Goal: Task Accomplishment & Management: Complete application form

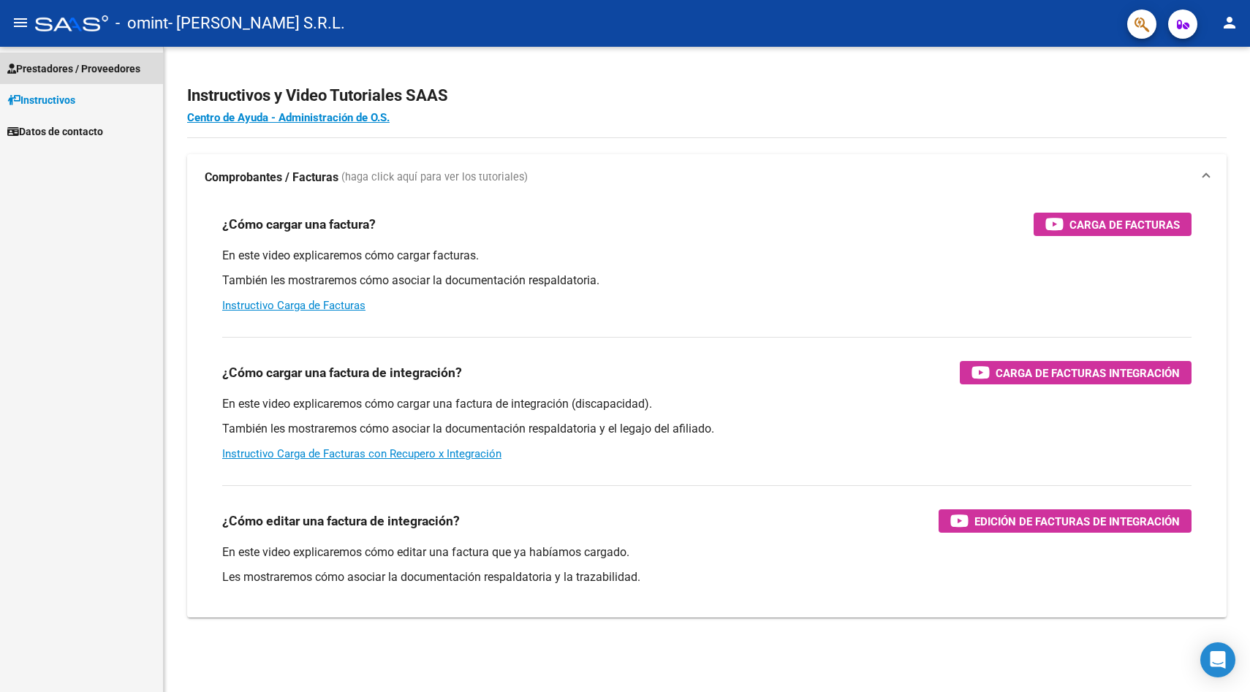
click at [105, 68] on span "Prestadores / Proveedores" at bounding box center [73, 69] width 133 height 16
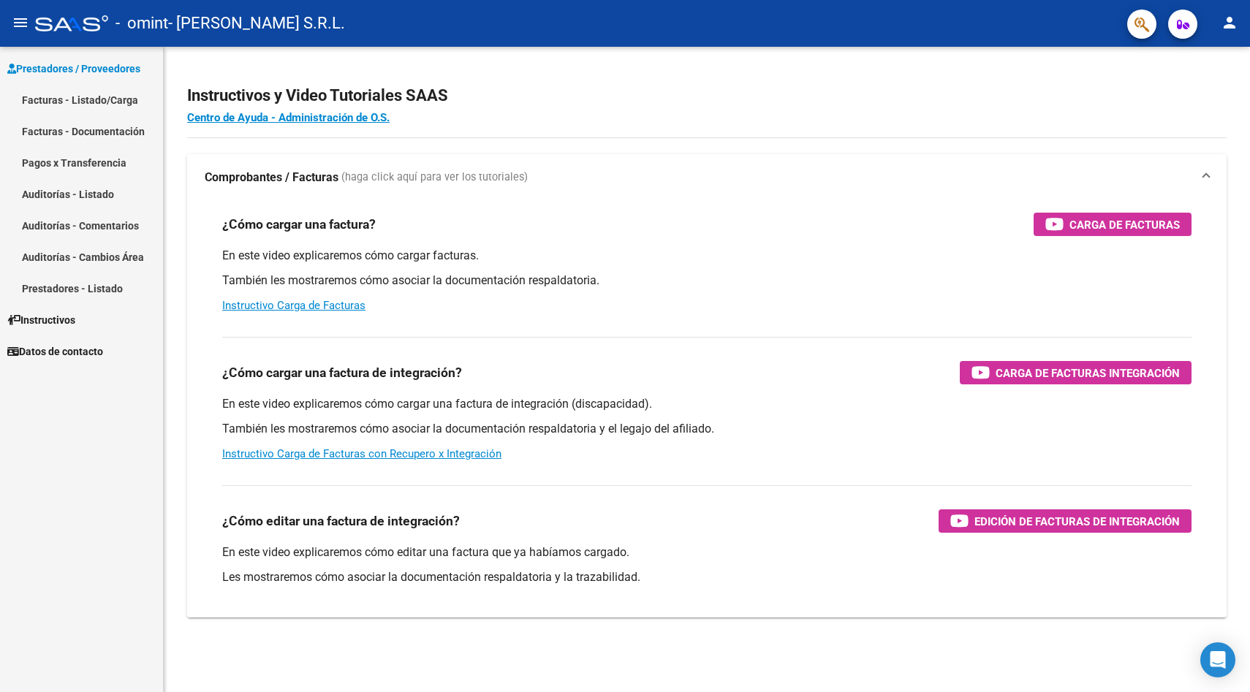
click at [16, 17] on mat-icon "menu" at bounding box center [21, 23] width 18 height 18
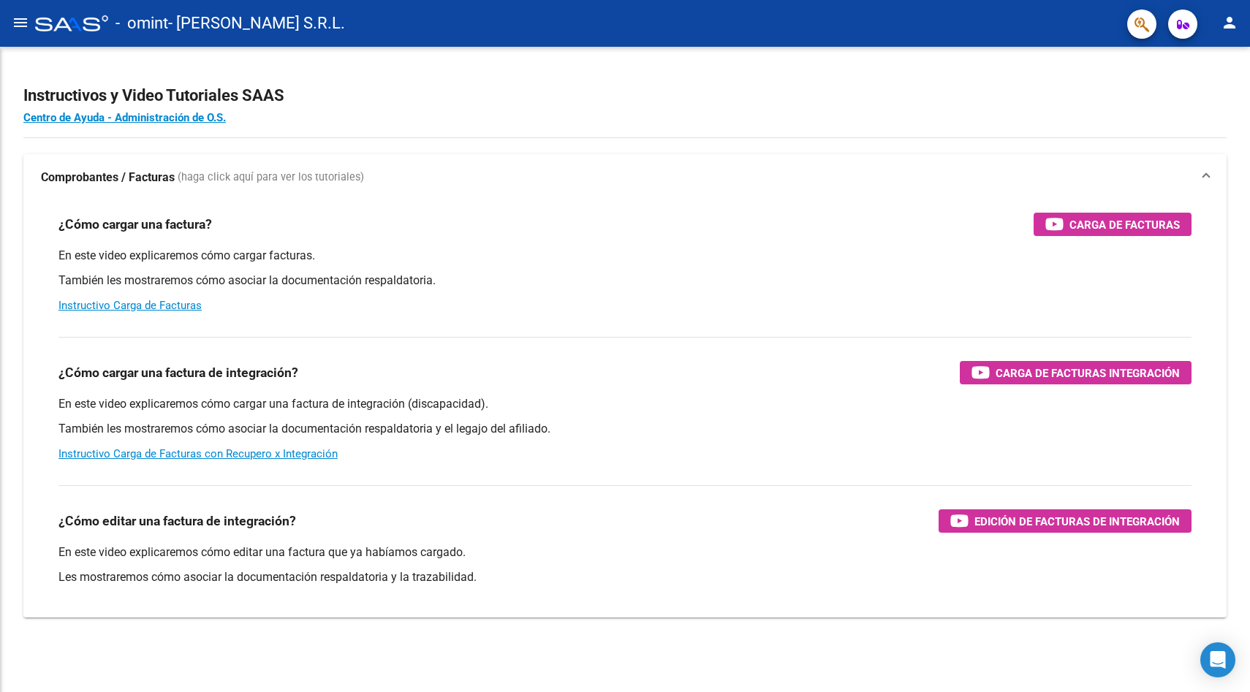
click at [20, 27] on mat-icon "menu" at bounding box center [21, 23] width 18 height 18
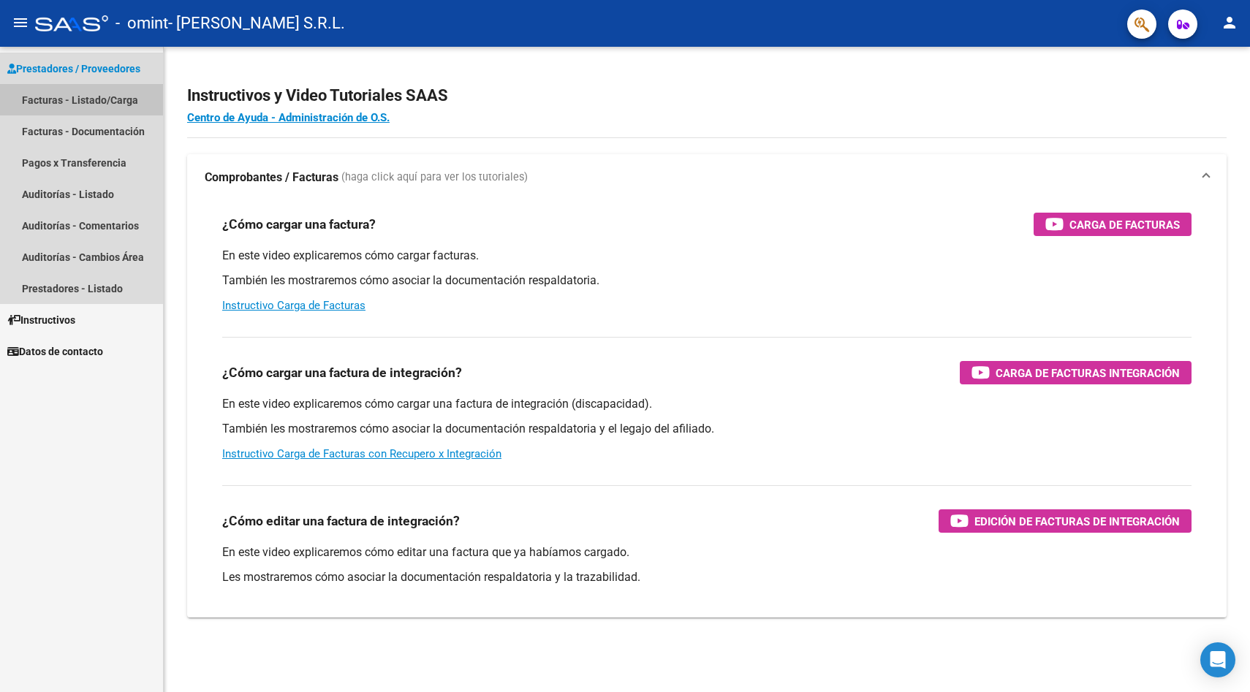
click at [49, 95] on link "Facturas - Listado/Carga" at bounding box center [81, 99] width 163 height 31
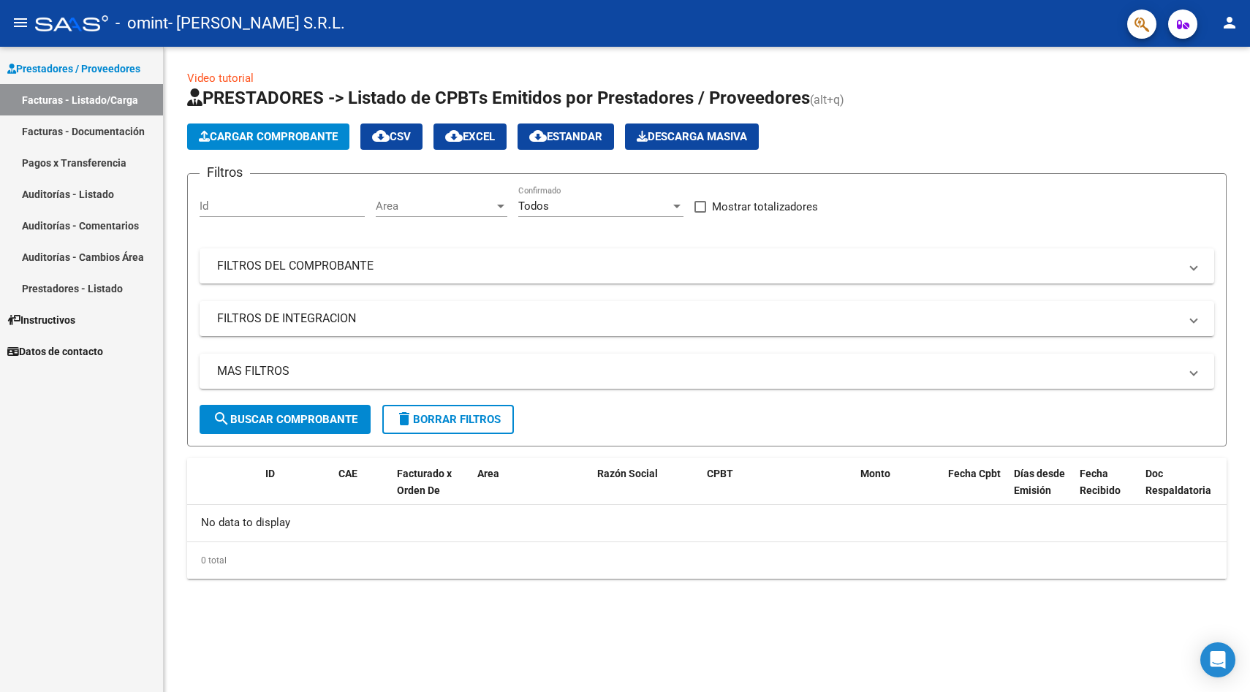
click at [244, 136] on span "Cargar Comprobante" at bounding box center [268, 136] width 139 height 13
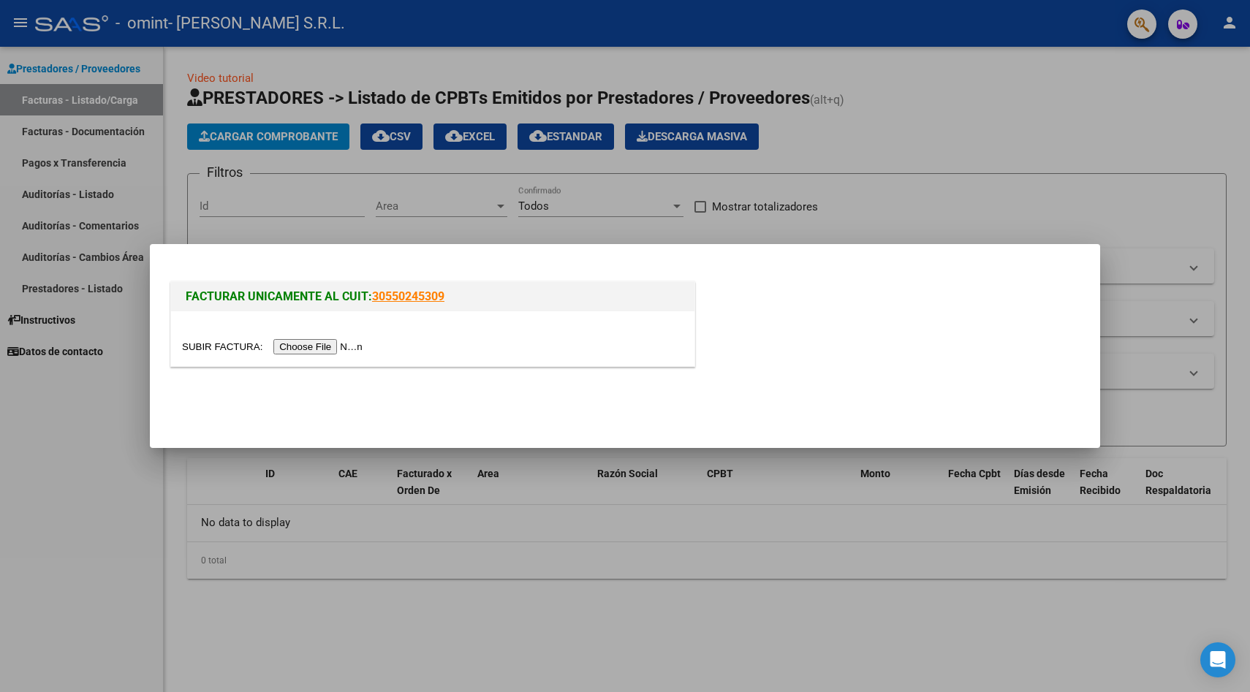
click at [318, 343] on input "file" at bounding box center [274, 346] width 185 height 15
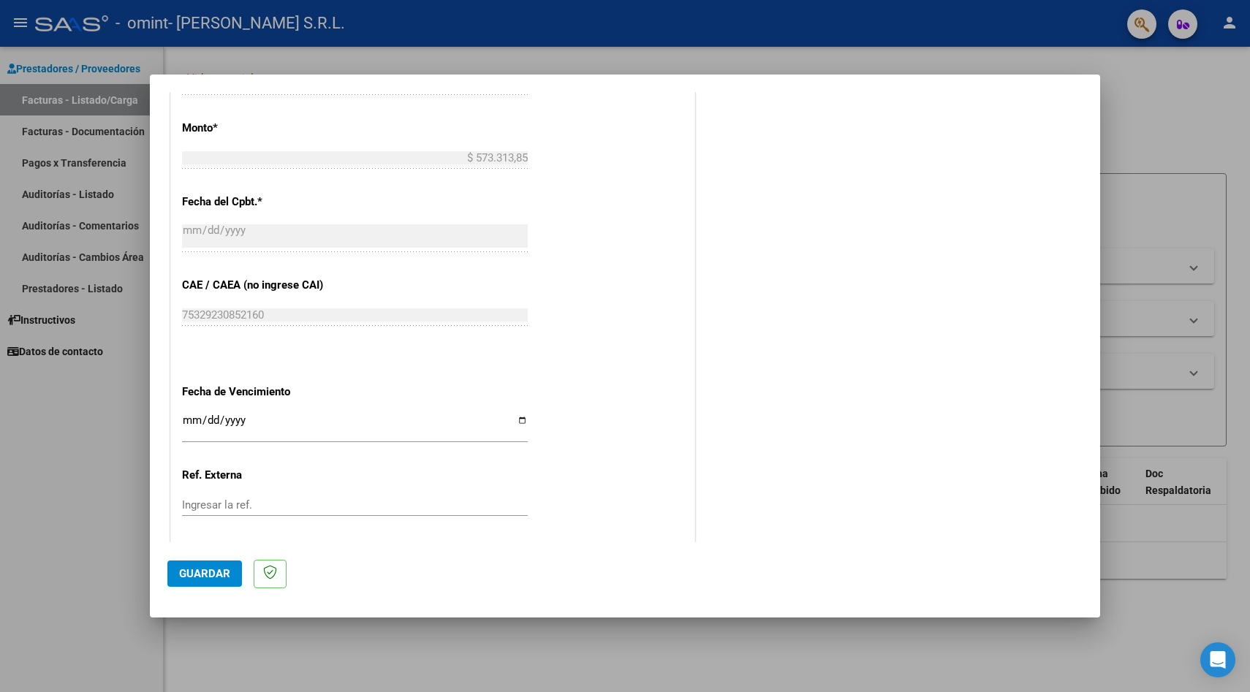
scroll to position [662, 0]
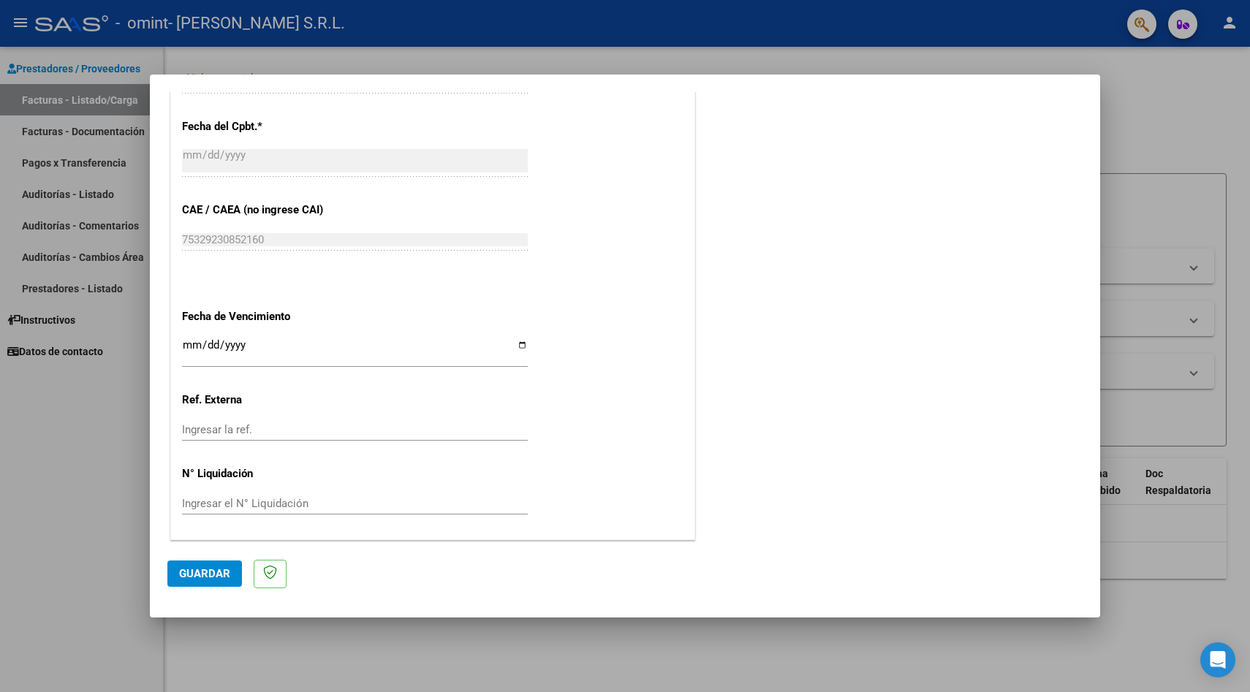
click at [209, 571] on span "Guardar" at bounding box center [204, 573] width 51 height 13
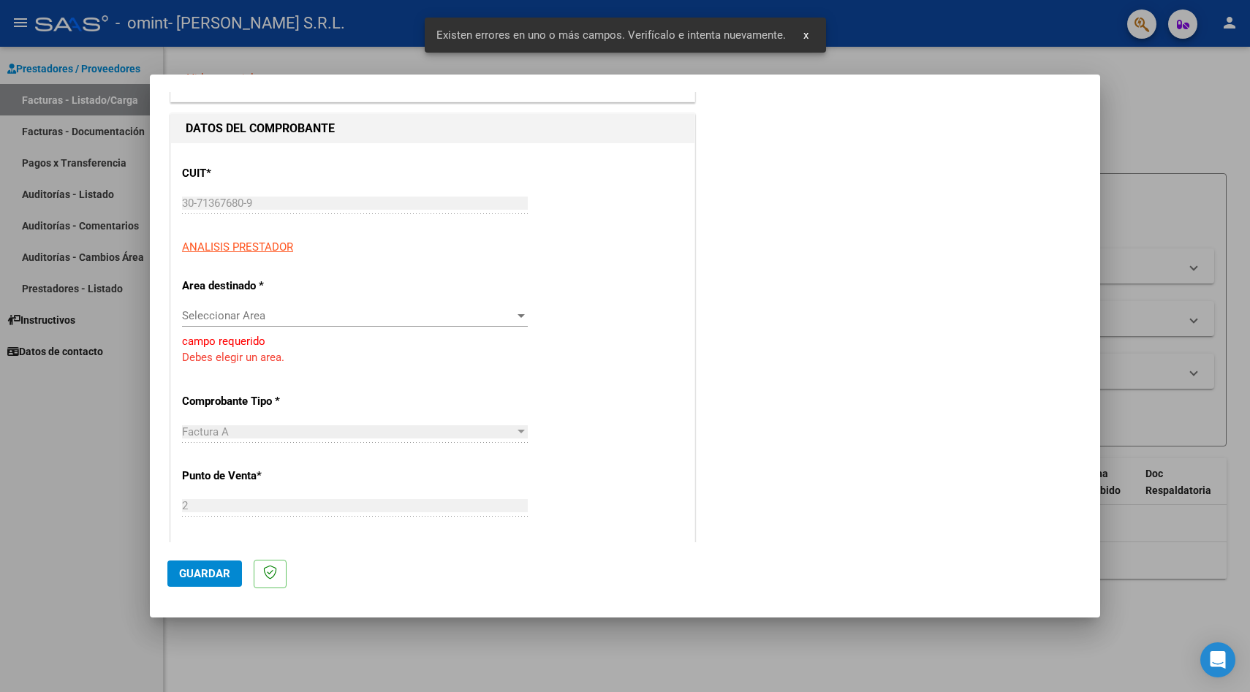
scroll to position [124, 0]
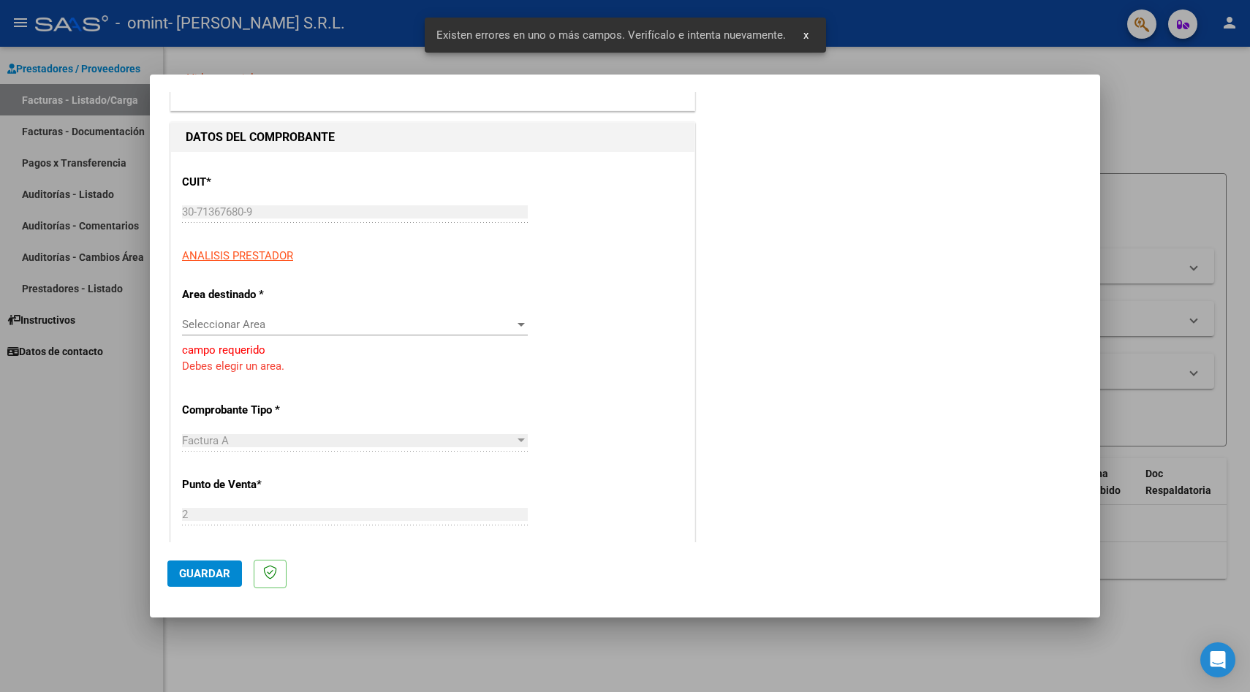
click at [323, 325] on span "Seleccionar Area" at bounding box center [348, 324] width 333 height 13
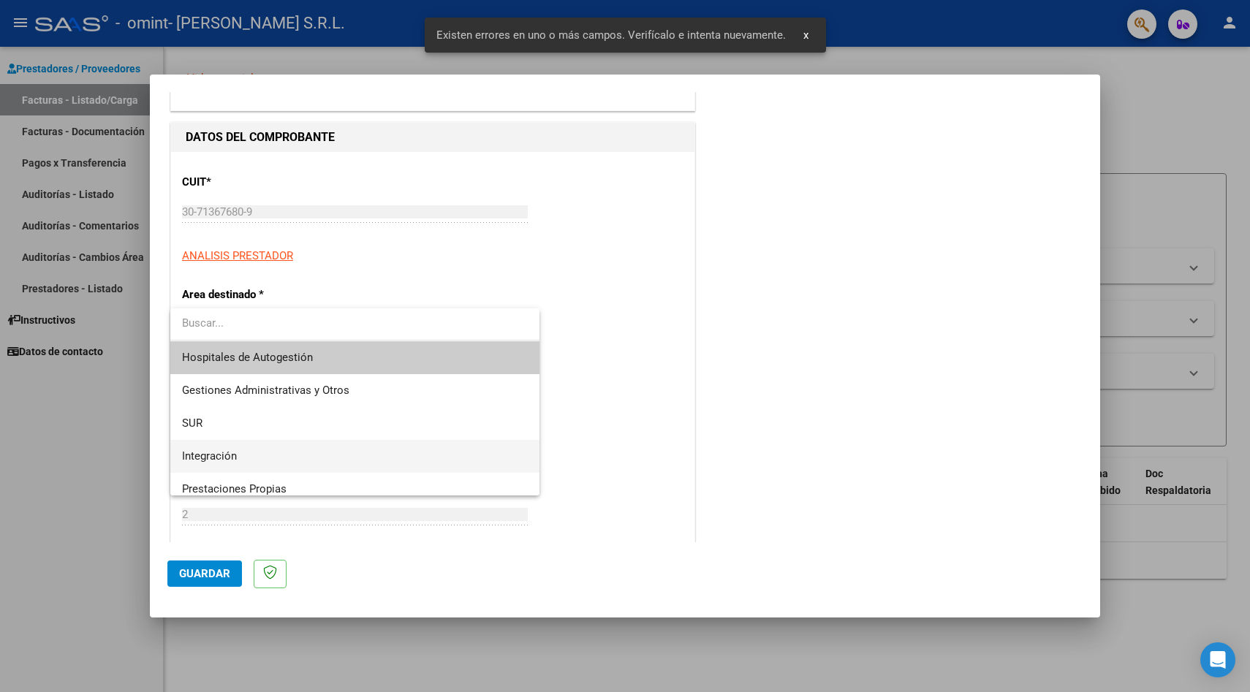
click at [247, 458] on span "Integración" at bounding box center [355, 456] width 346 height 33
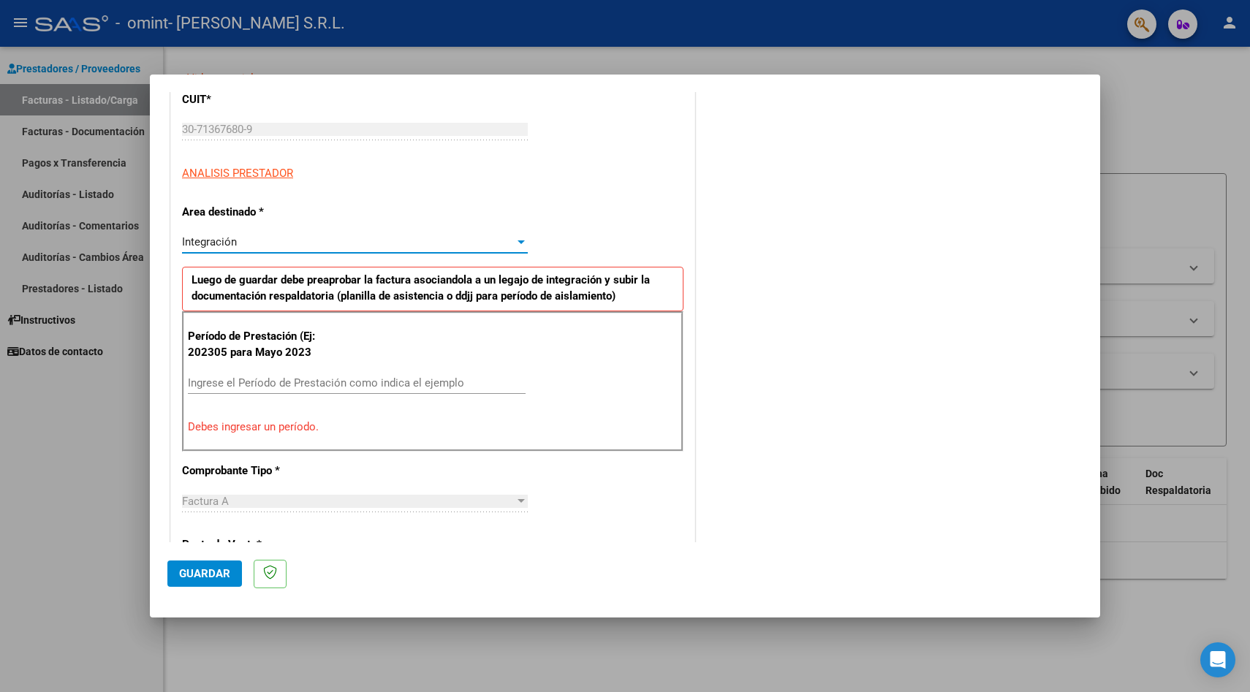
scroll to position [224, 0]
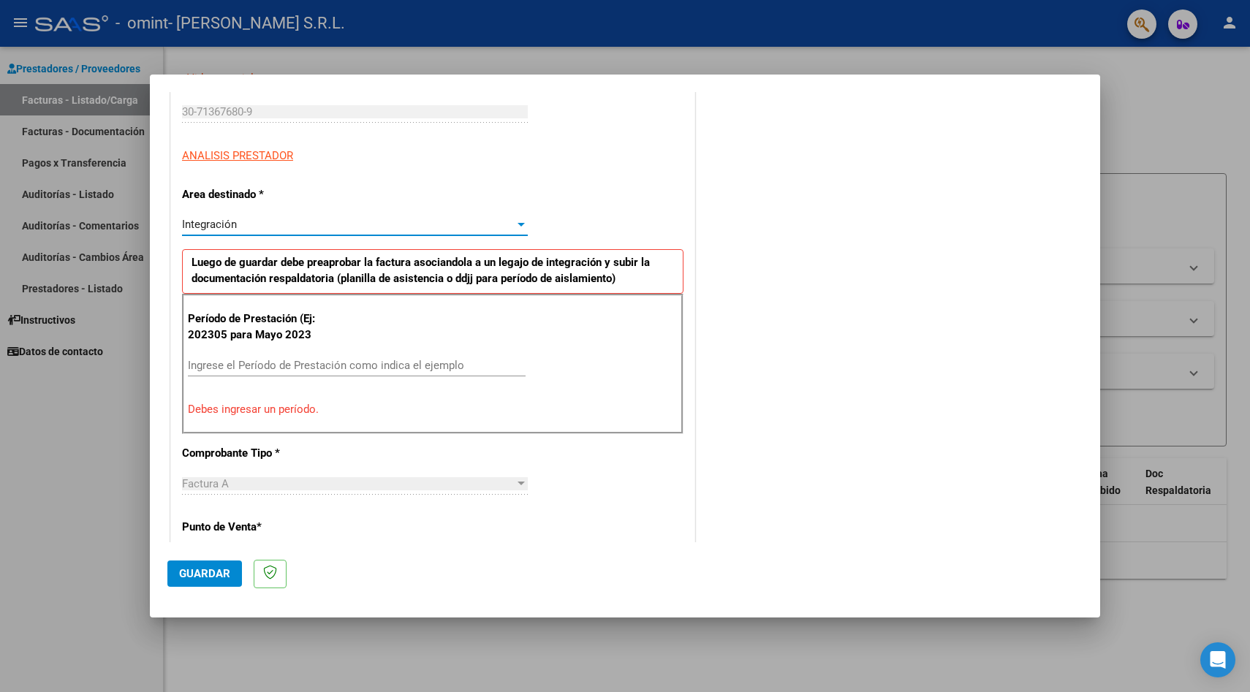
click at [327, 355] on div "Ingrese el Período de Prestación como indica el ejemplo" at bounding box center [357, 366] width 338 height 22
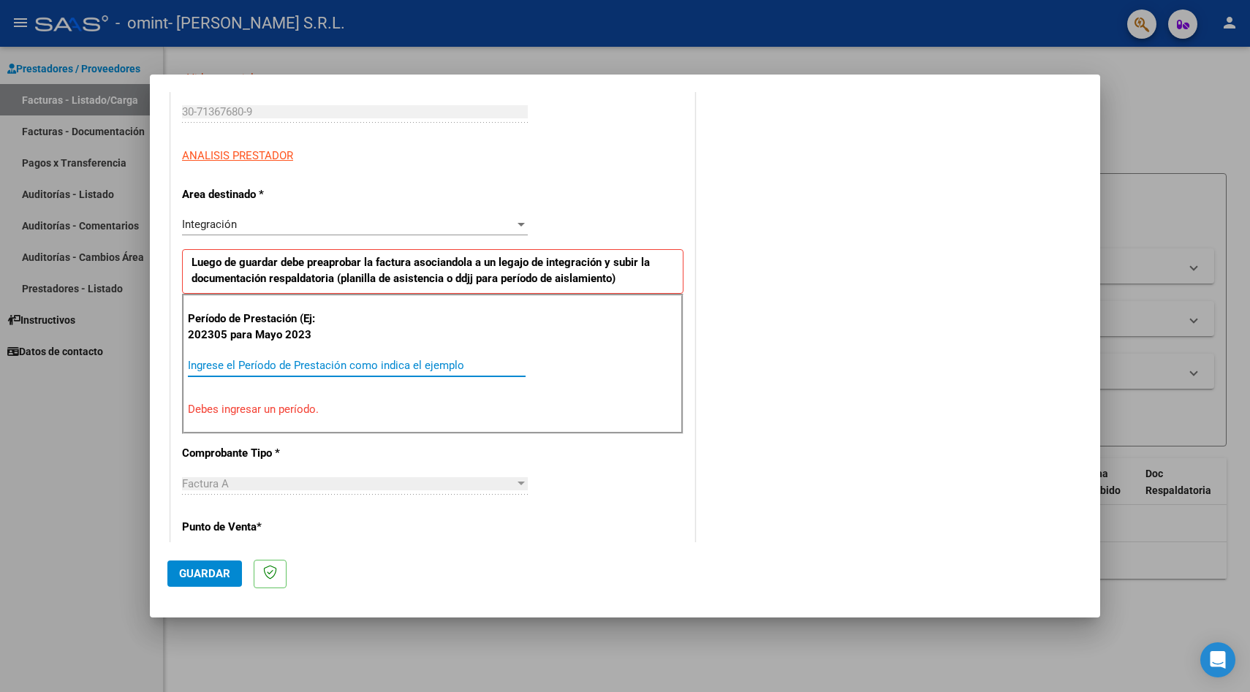
click at [300, 367] on input "Ingrese el Período de Prestación como indica el ejemplo" at bounding box center [357, 365] width 338 height 13
click at [408, 415] on p "El período es inválido." at bounding box center [433, 409] width 490 height 17
click at [205, 363] on input "072025" at bounding box center [357, 365] width 338 height 13
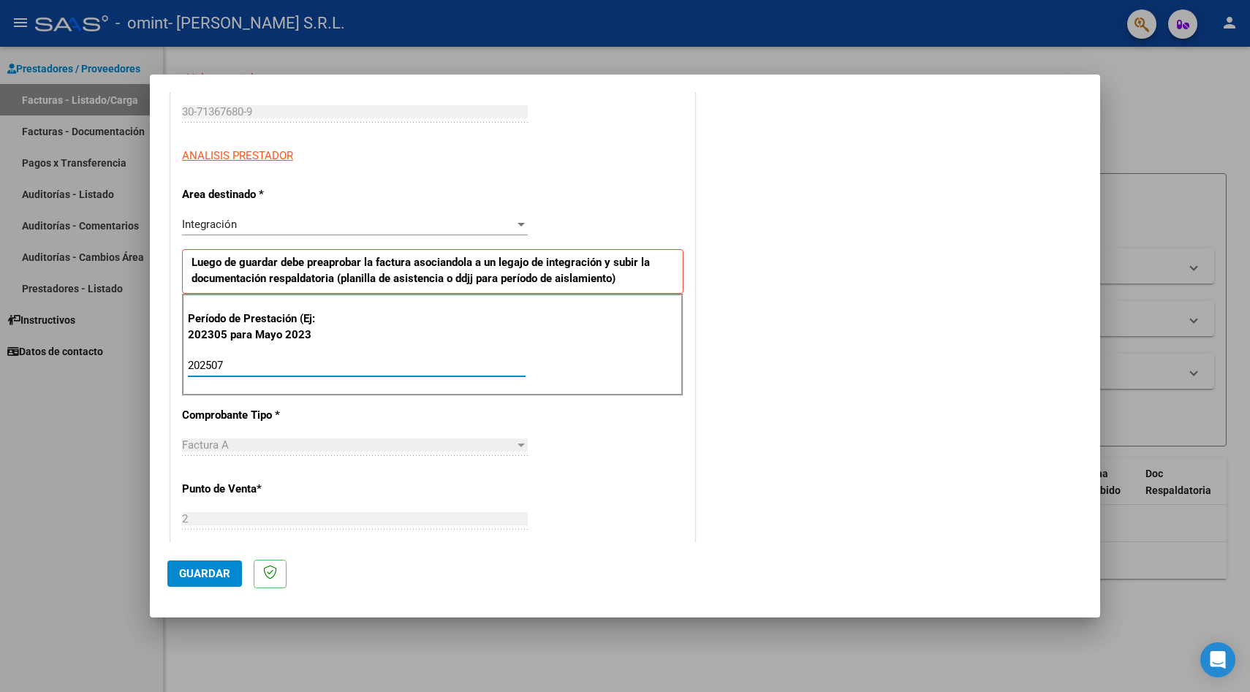
type input "202507"
click at [264, 403] on div "CUIT * 30-71367680-9 Ingresar CUIT ANALISIS PRESTADOR Area destinado * Integrac…" at bounding box center [433, 588] width 524 height 1073
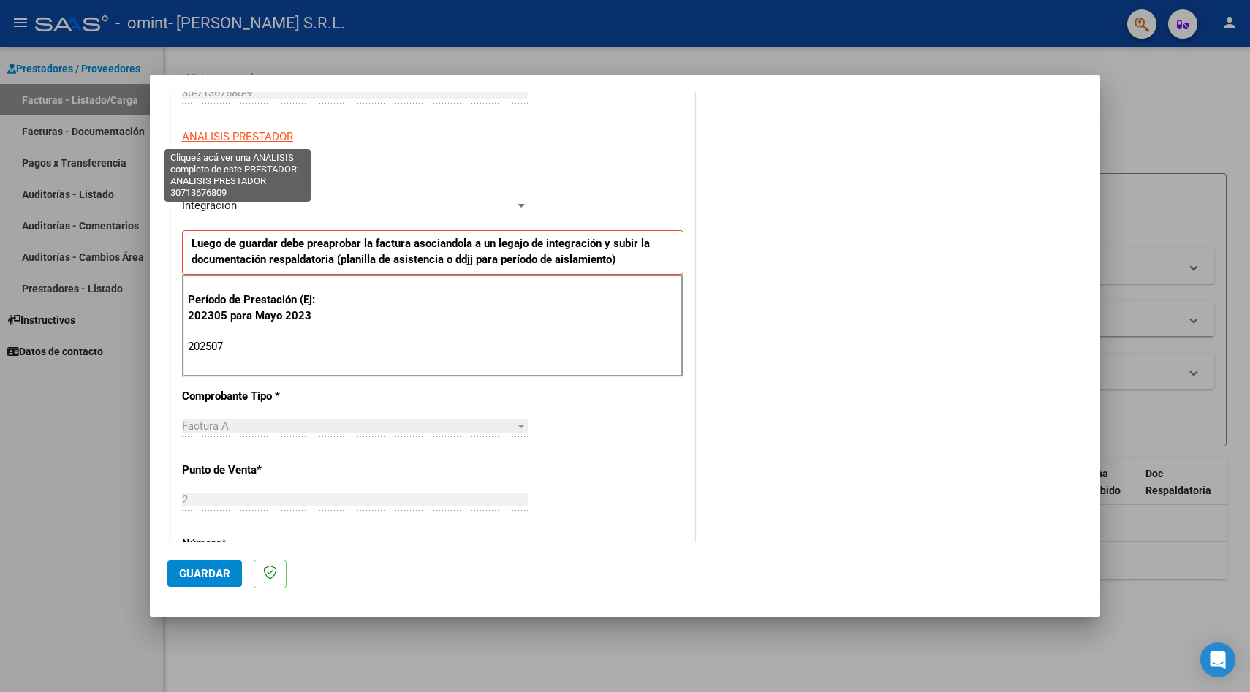
scroll to position [102, 0]
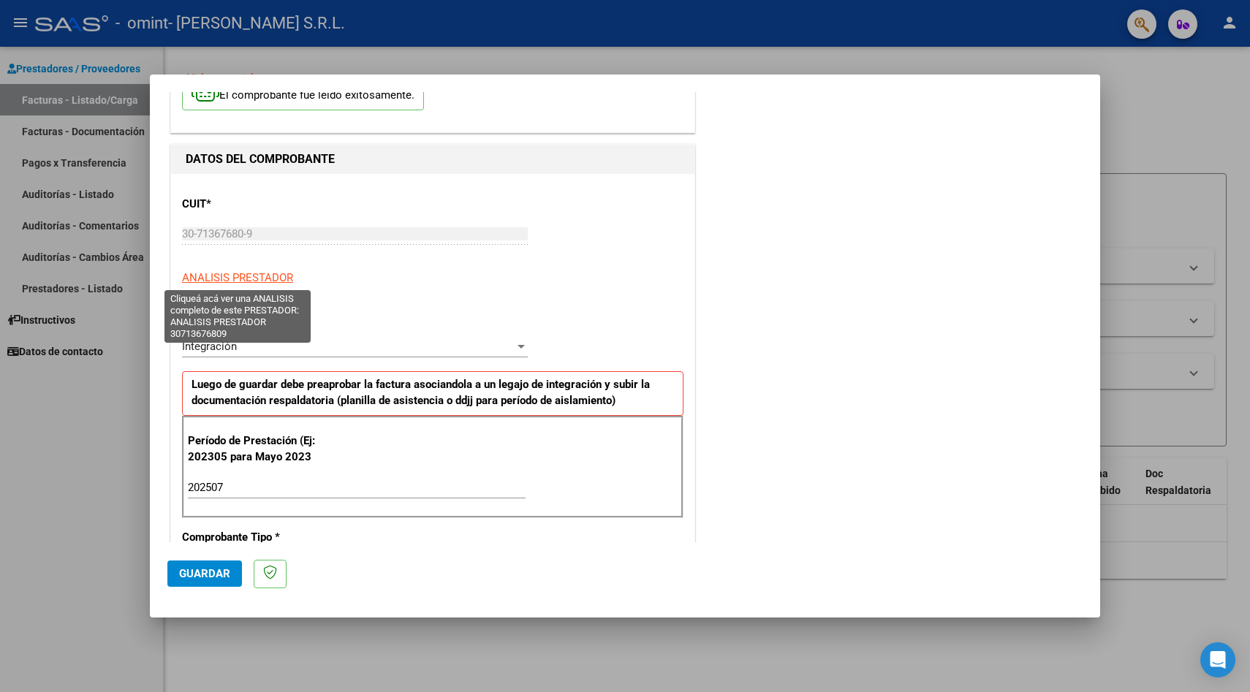
click at [239, 276] on span "ANALISIS PRESTADOR" at bounding box center [237, 277] width 111 height 13
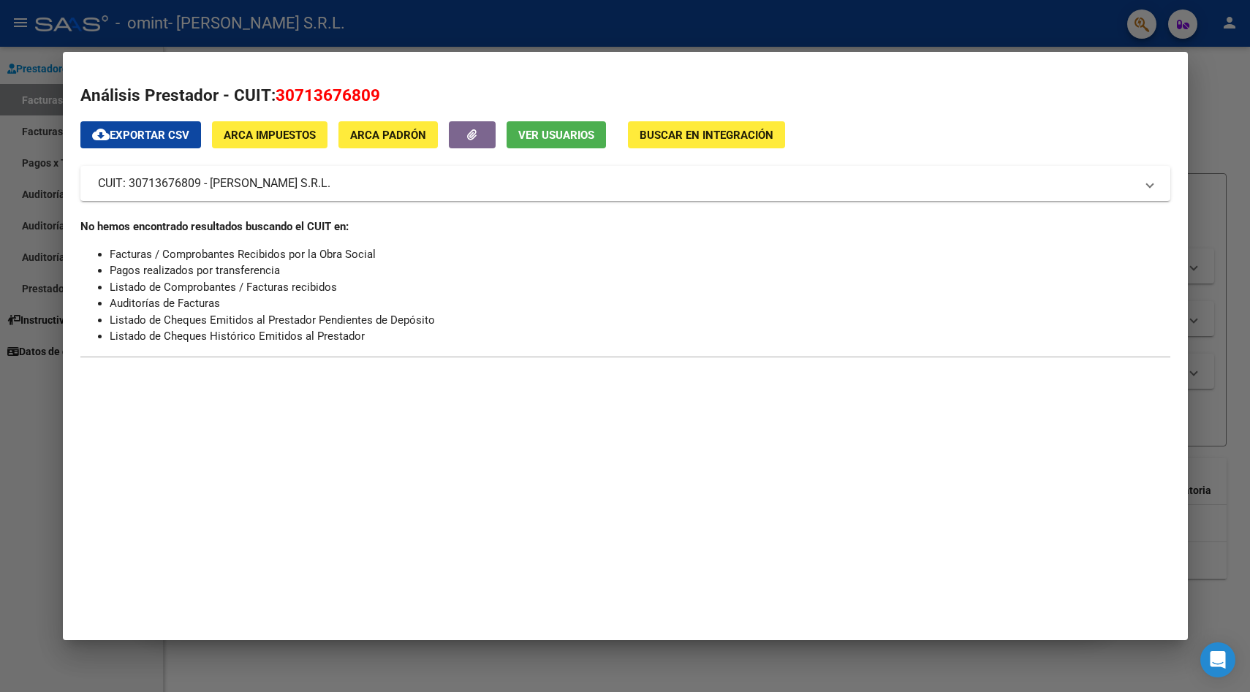
click at [1195, 273] on div at bounding box center [625, 346] width 1250 height 692
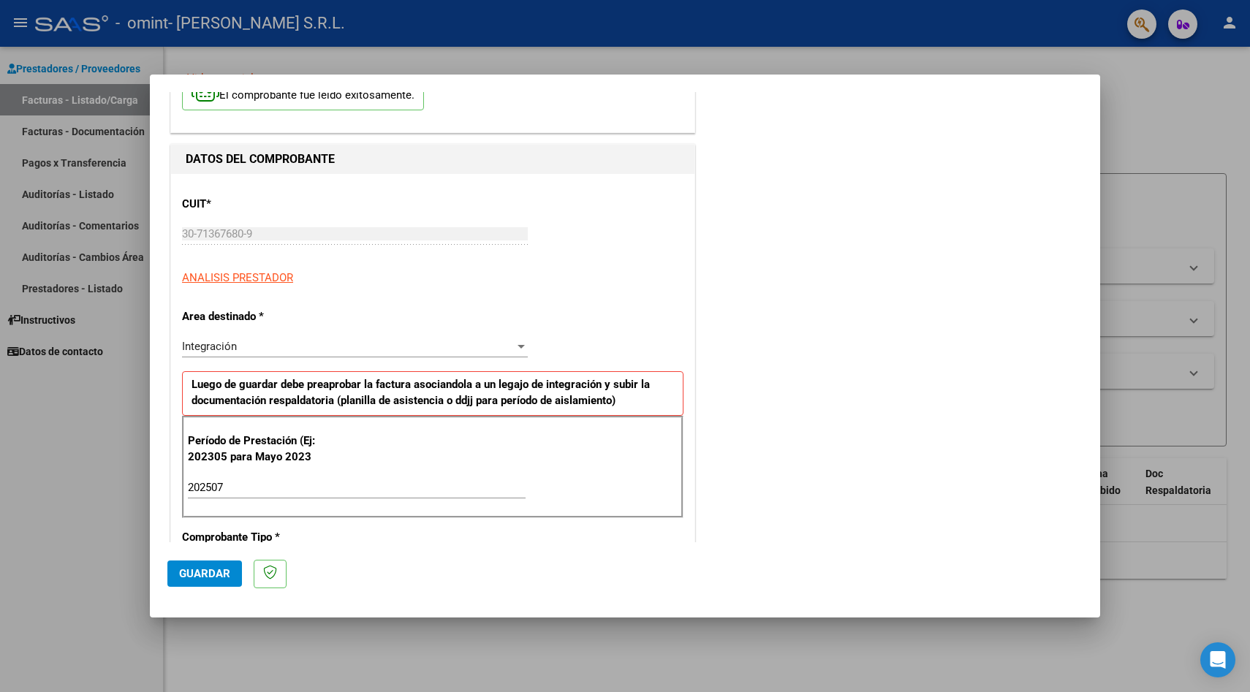
scroll to position [806, 0]
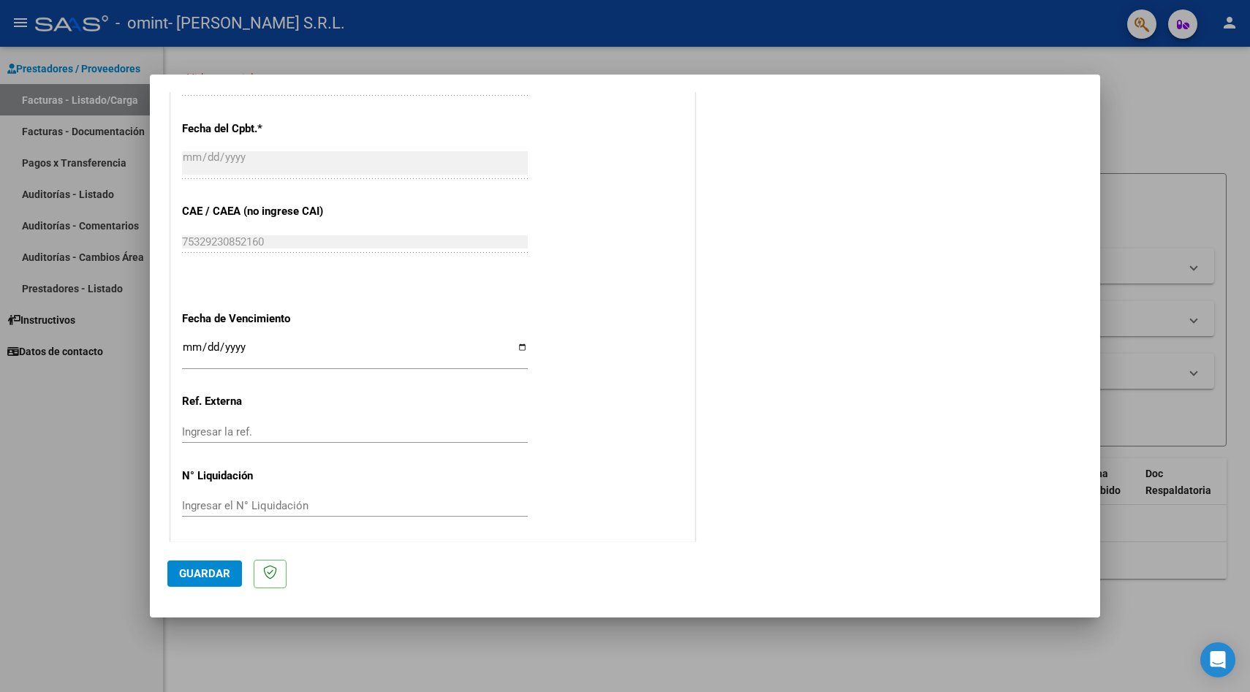
click at [227, 564] on button "Guardar" at bounding box center [204, 574] width 75 height 26
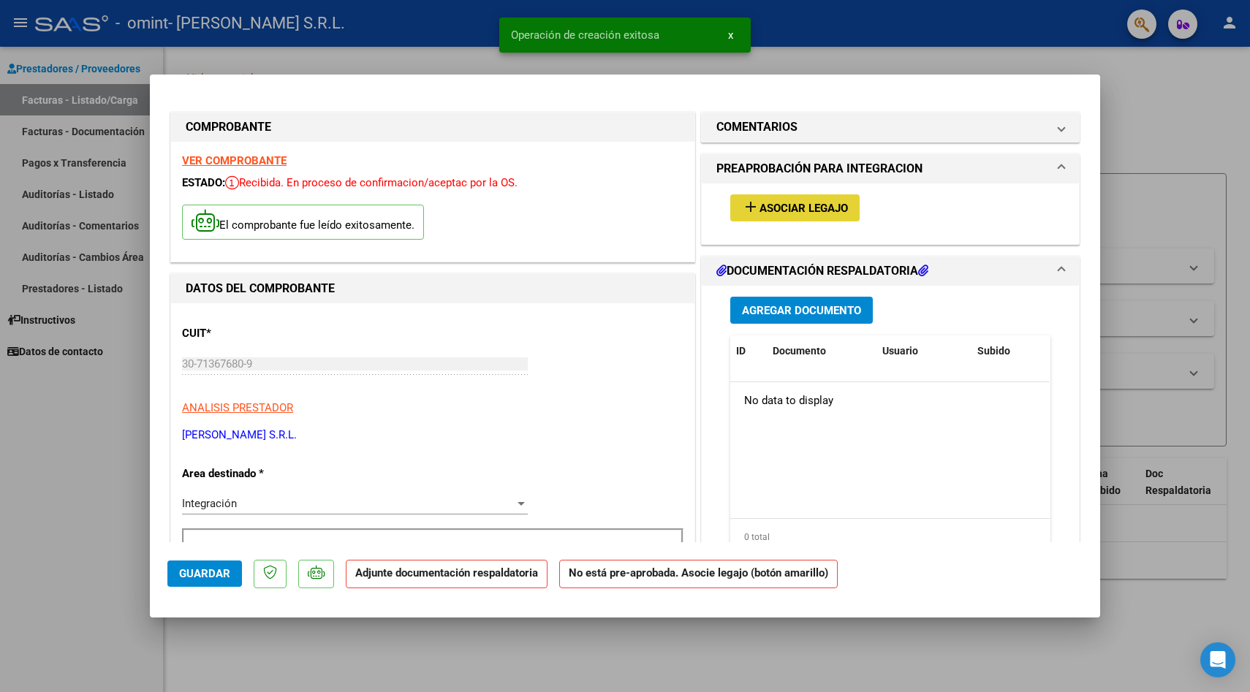
click at [823, 216] on button "add Asociar Legajo" at bounding box center [794, 207] width 129 height 27
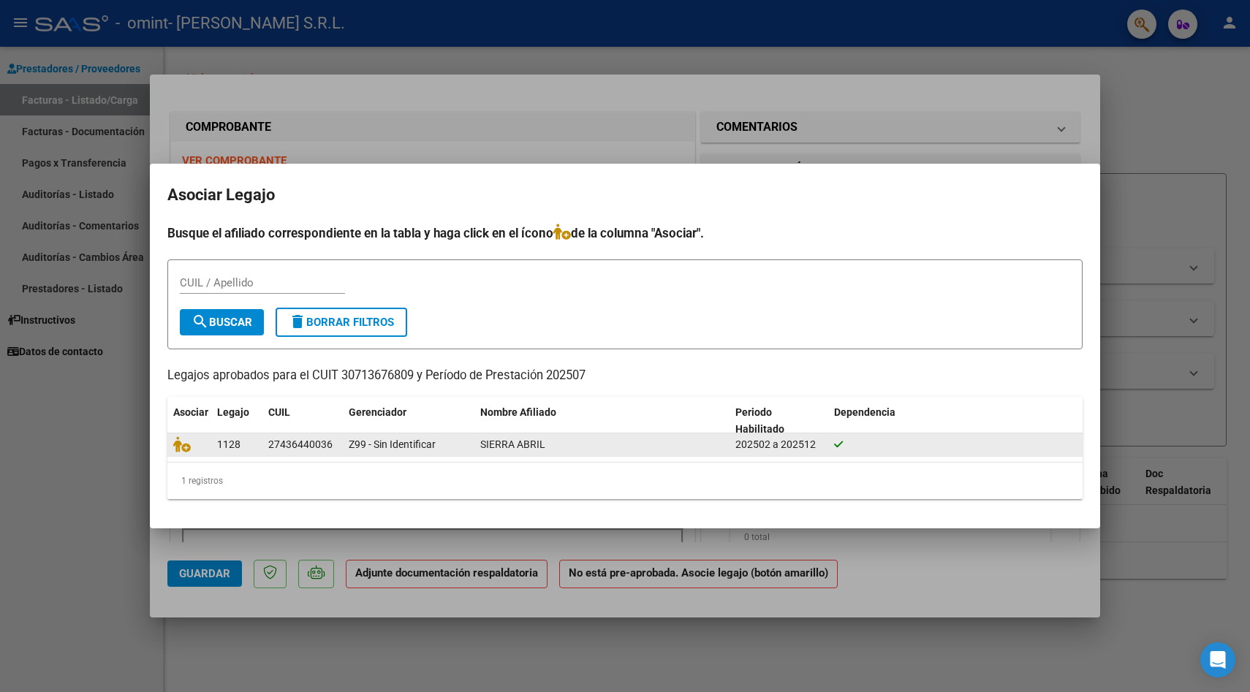
click at [449, 450] on div "Z99 - Sin Identificar" at bounding box center [409, 445] width 120 height 17
click at [180, 446] on icon at bounding box center [182, 445] width 18 height 16
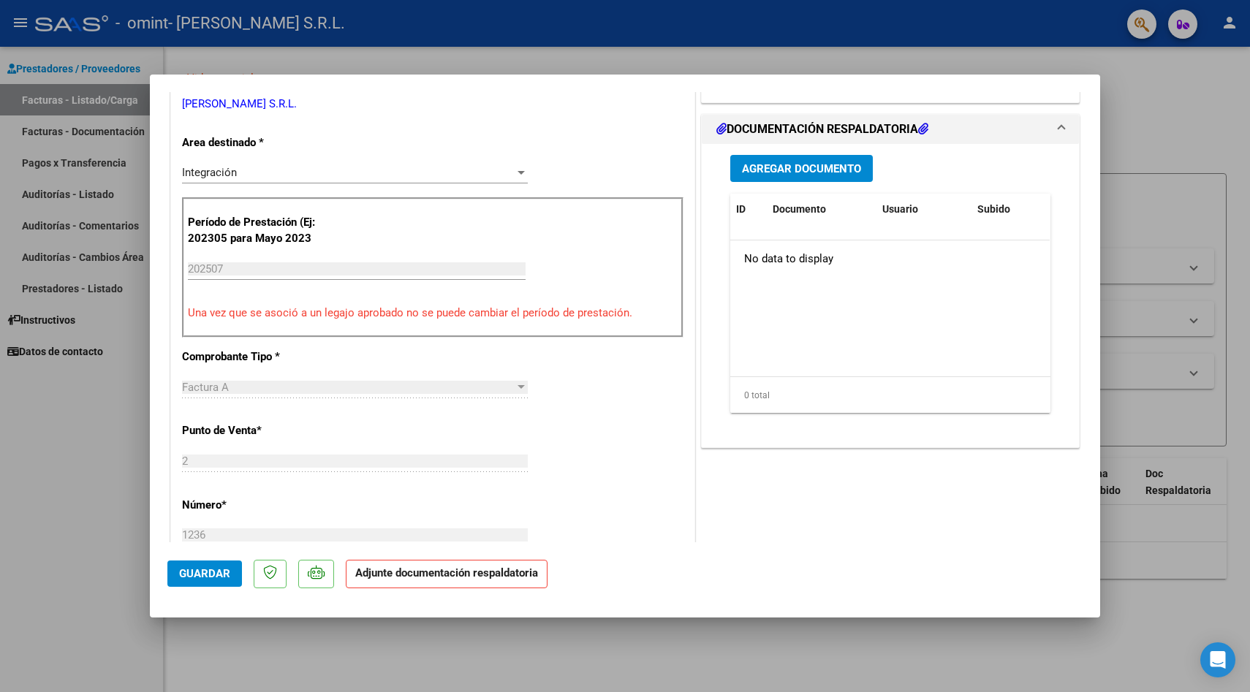
scroll to position [334, 0]
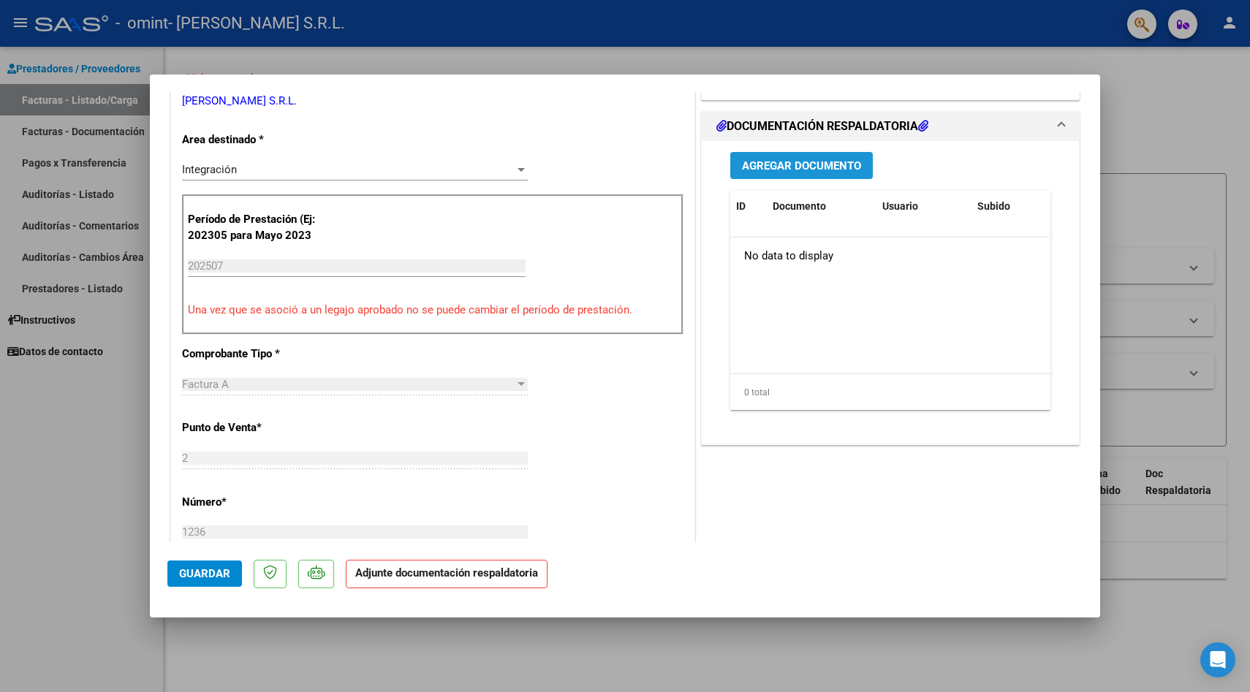
click at [806, 169] on span "Agregar Documento" at bounding box center [801, 165] width 119 height 13
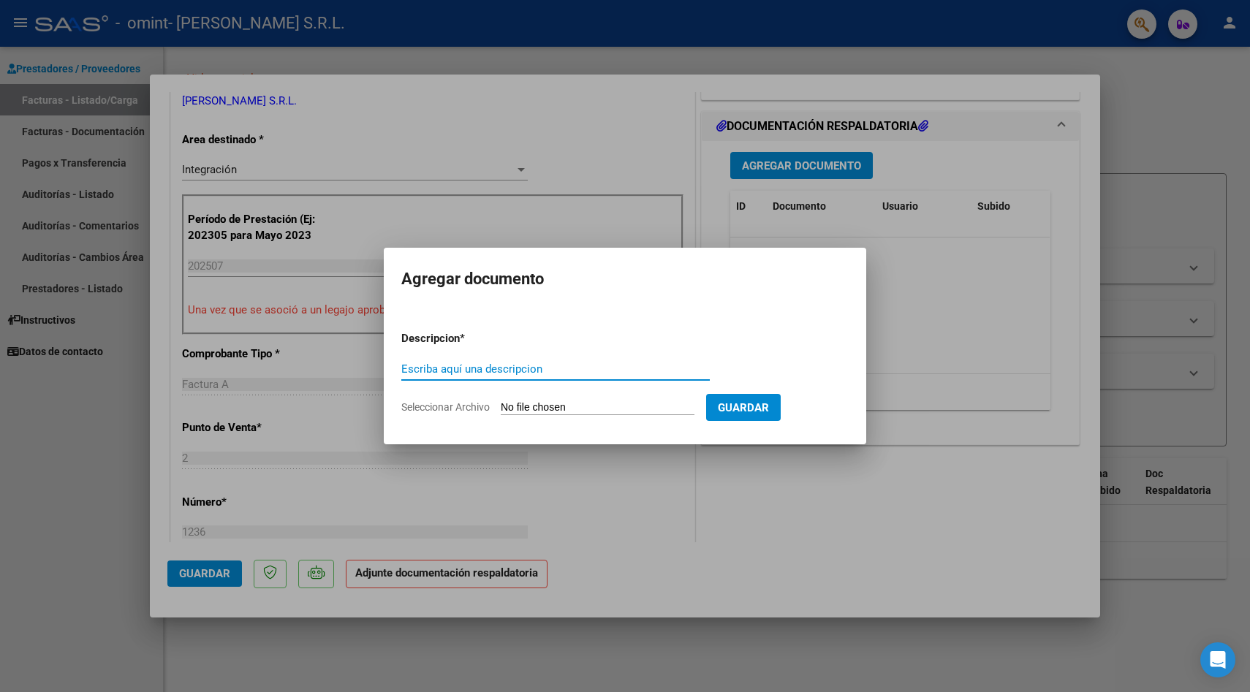
click at [612, 407] on input "Seleccionar Archivo" at bounding box center [598, 408] width 194 height 14
type input "C:\fakepath\ASISTENCIA [PERSON_NAME][DATE] .pdf"
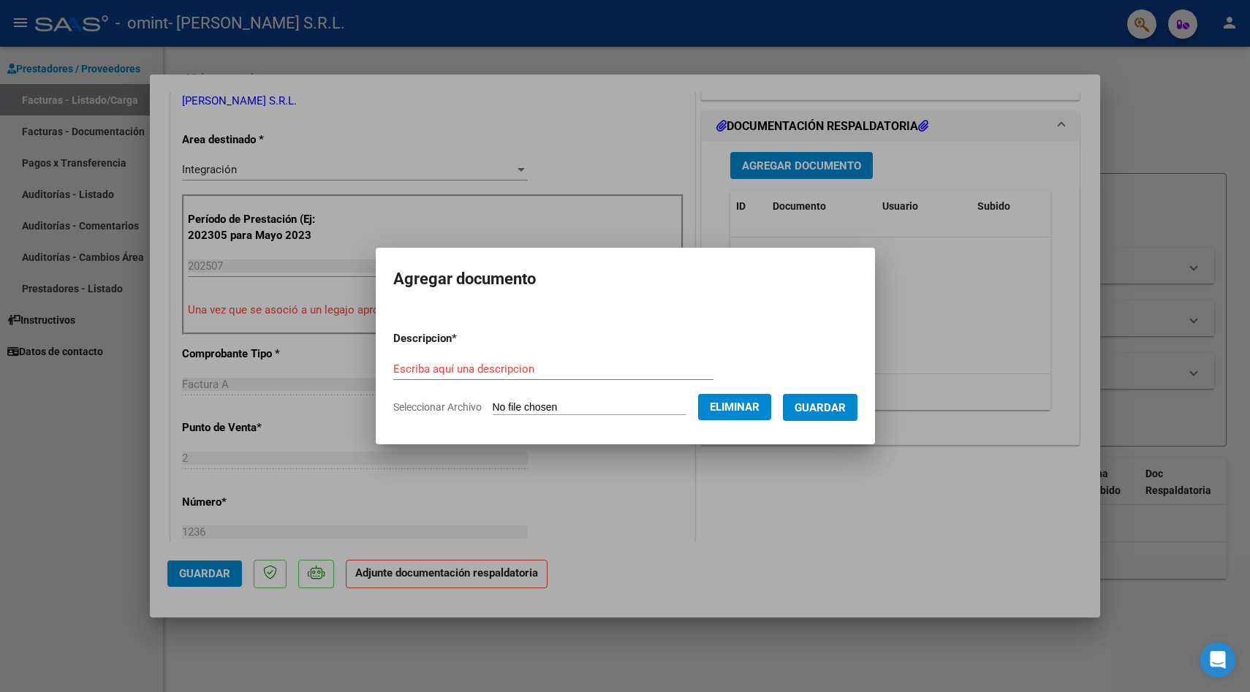
click at [542, 367] on input "Escriba aquí una descripcion" at bounding box center [553, 369] width 320 height 13
type input "ASISTENCIA [PERSON_NAME][DATE]"
click at [823, 398] on button "Guardar" at bounding box center [820, 407] width 75 height 27
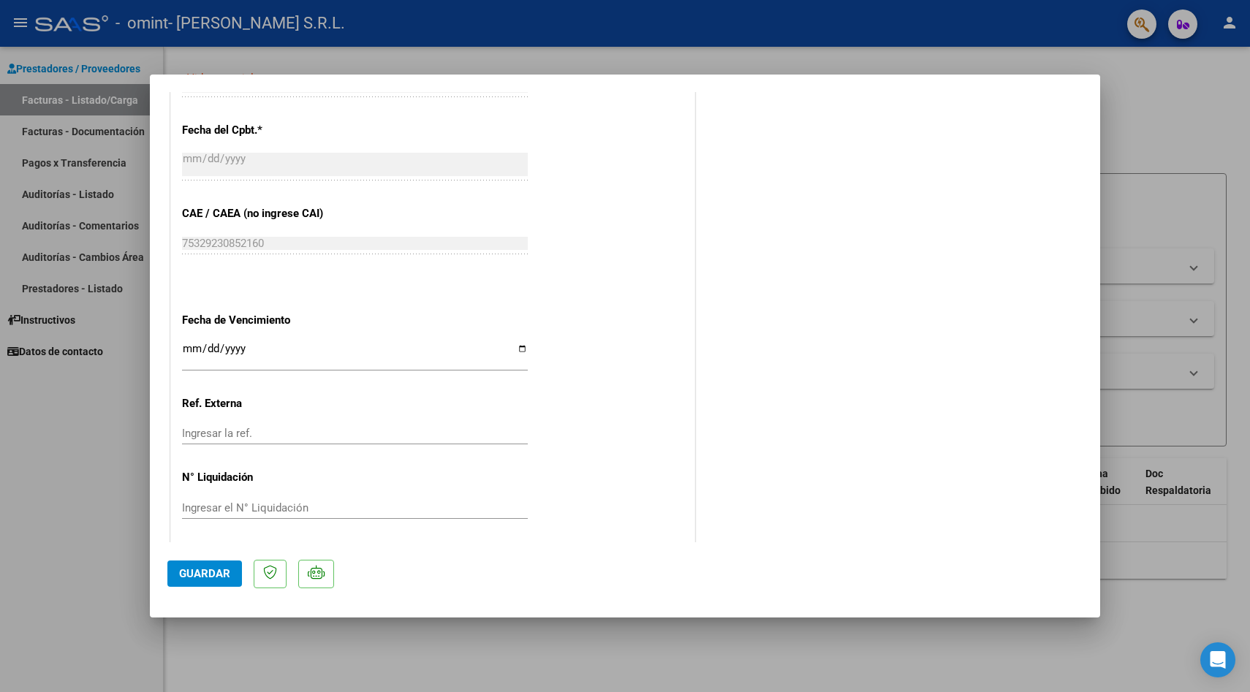
scroll to position [856, 0]
click at [233, 579] on button "Guardar" at bounding box center [204, 574] width 75 height 26
click at [1234, 257] on div at bounding box center [625, 346] width 1250 height 692
type input "$ 0,00"
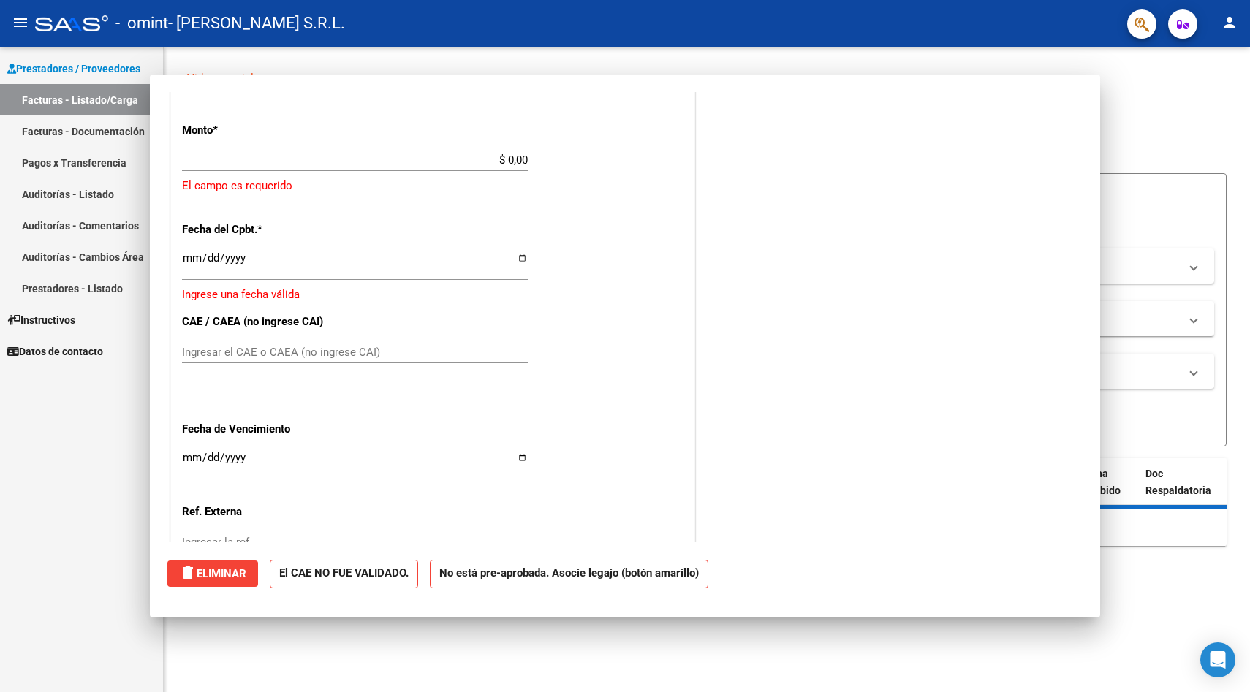
scroll to position [0, 0]
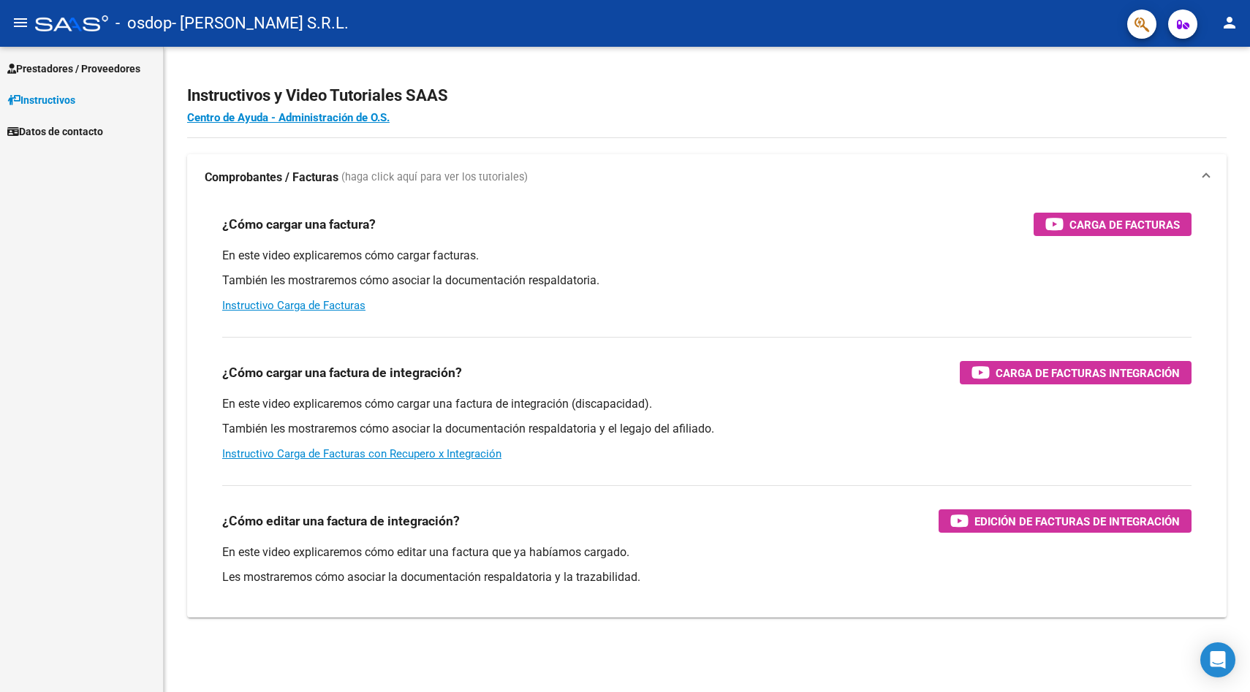
click at [75, 76] on span "Prestadores / Proveedores" at bounding box center [73, 69] width 133 height 16
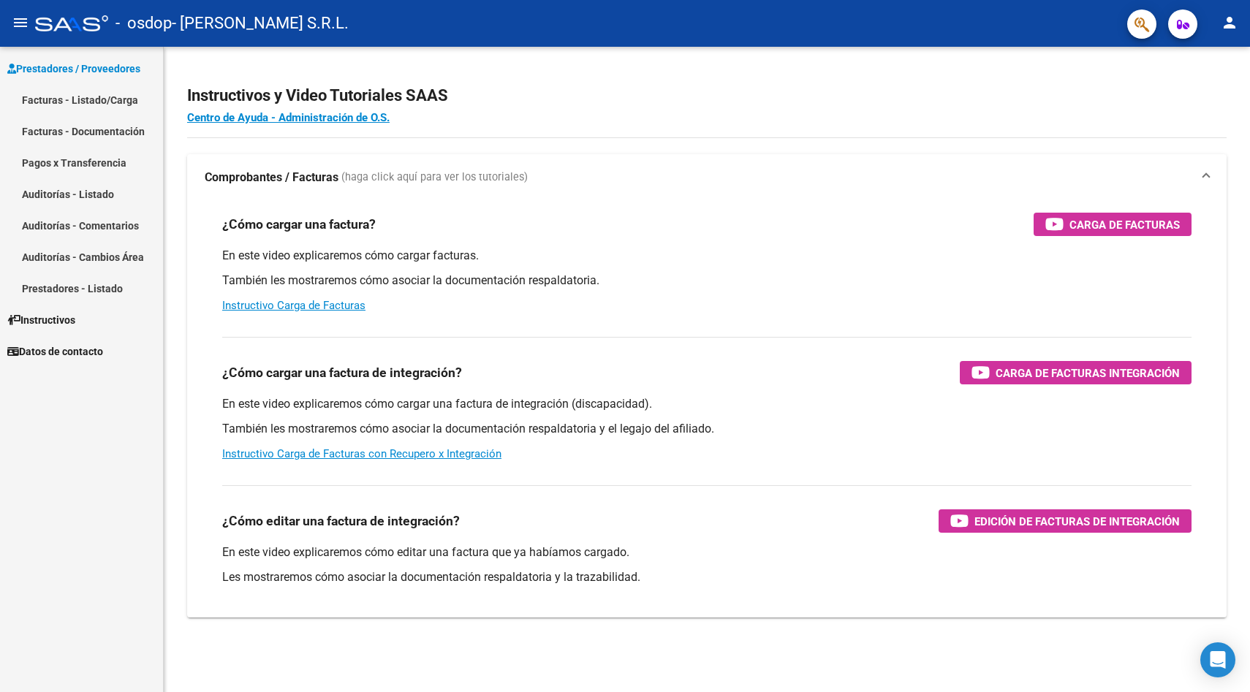
click at [80, 92] on link "Facturas - Listado/Carga" at bounding box center [81, 99] width 163 height 31
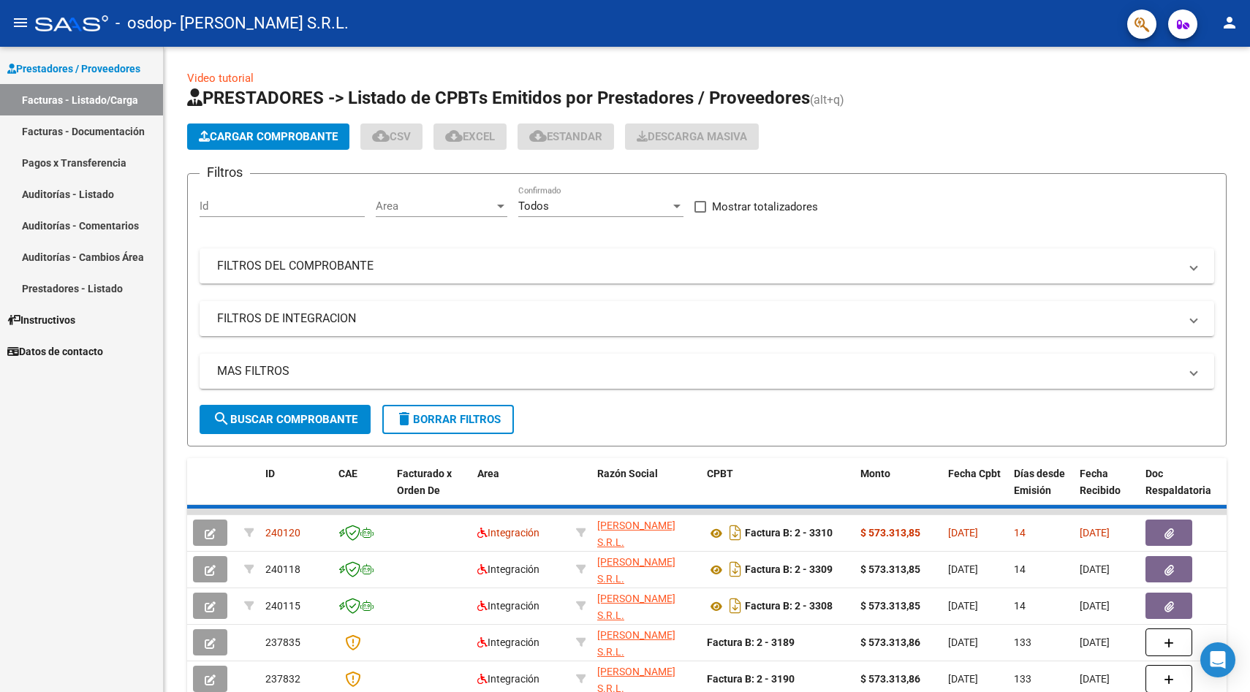
click at [110, 130] on link "Facturas - Documentación" at bounding box center [81, 131] width 163 height 31
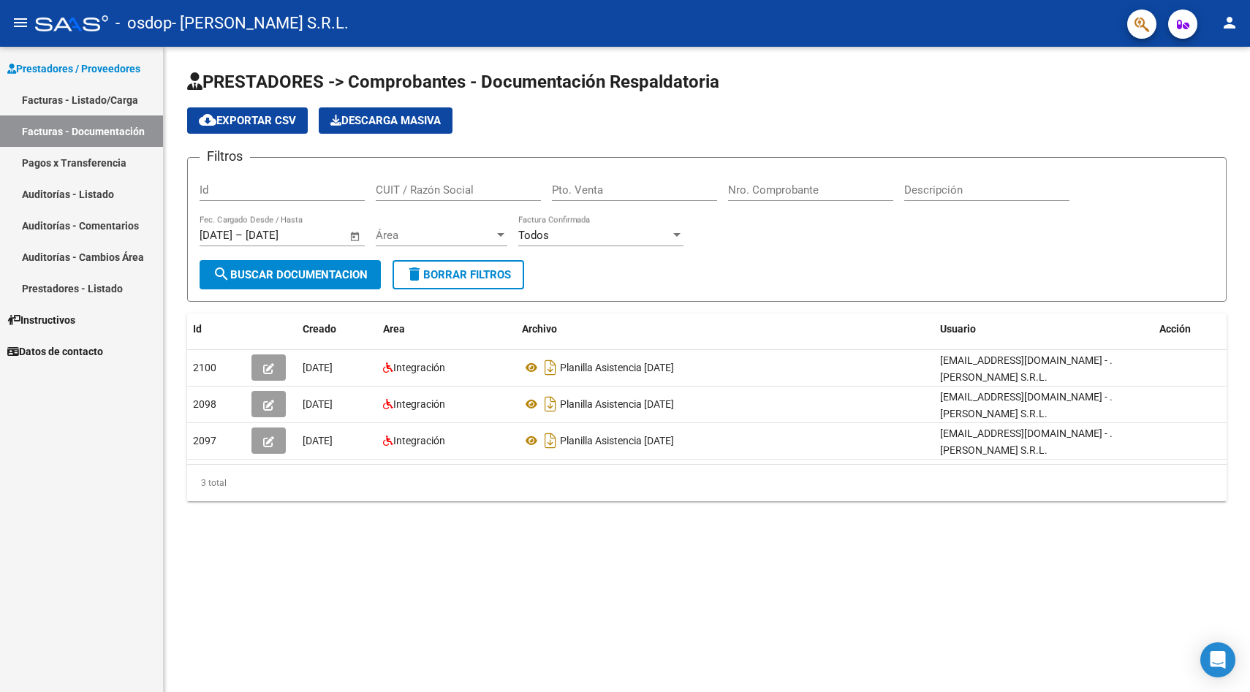
click at [91, 155] on link "Pagos x Transferencia" at bounding box center [81, 162] width 163 height 31
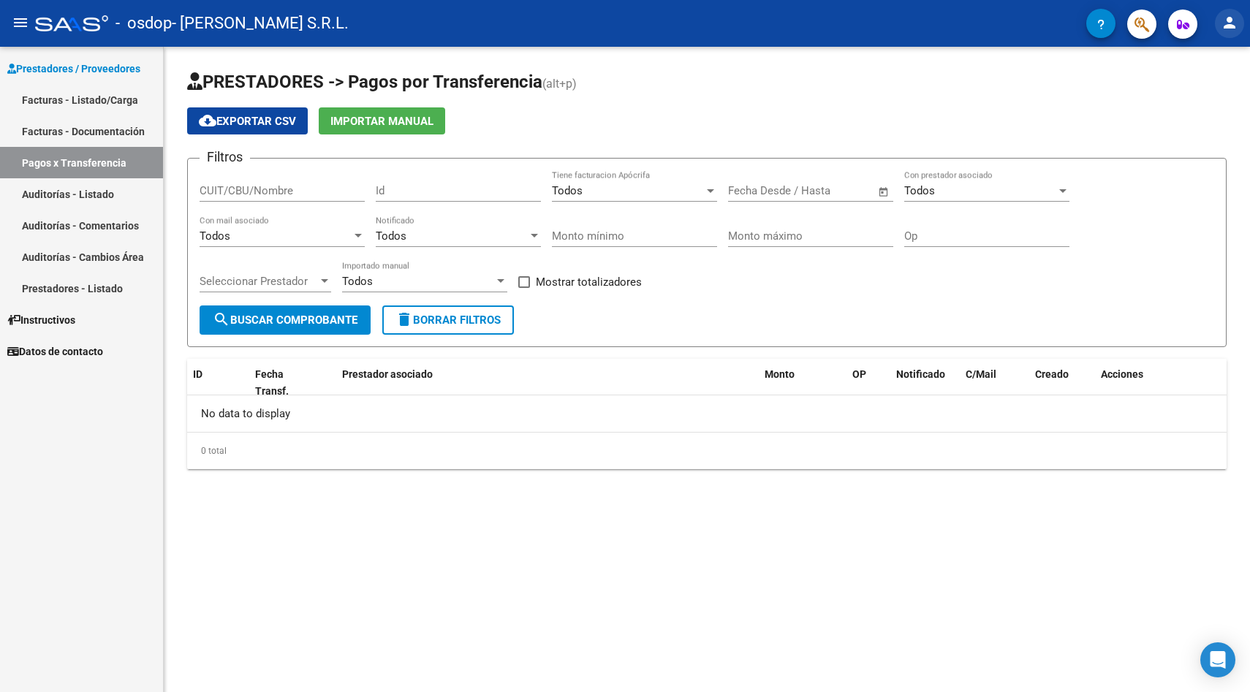
click at [1238, 26] on mat-icon "person" at bounding box center [1230, 23] width 18 height 18
click at [197, 26] on div at bounding box center [625, 346] width 1250 height 692
click at [10, 33] on button "menu" at bounding box center [20, 23] width 29 height 29
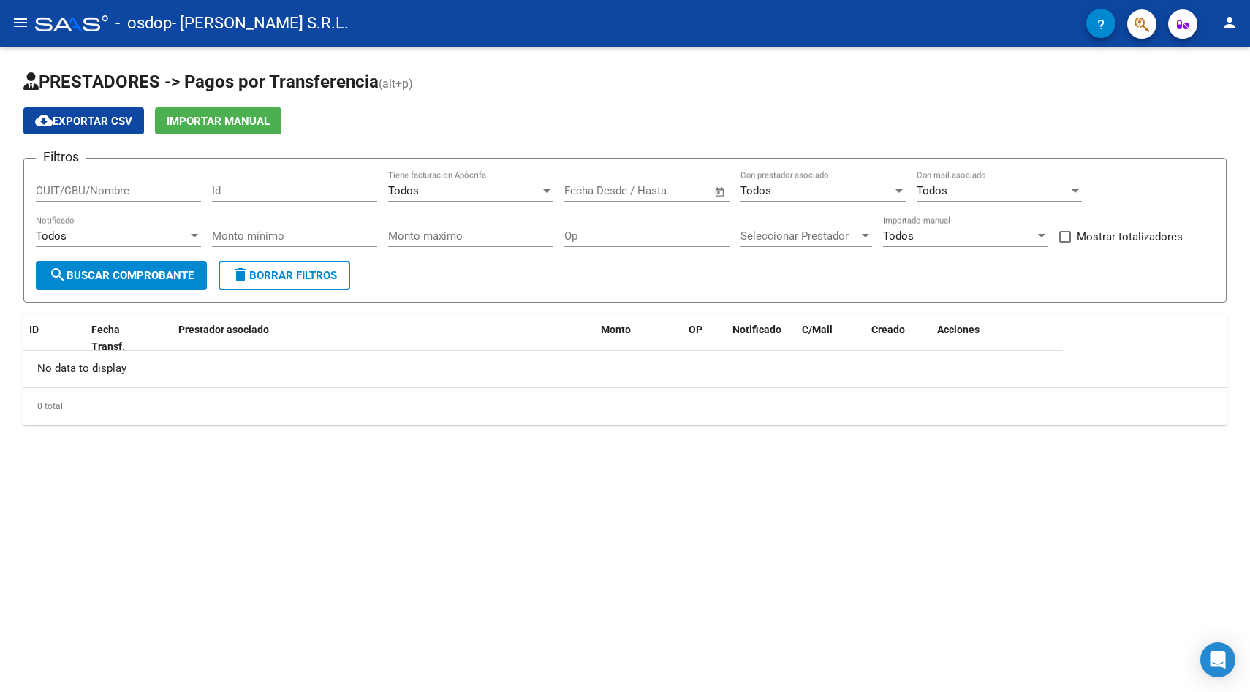
click at [21, 25] on mat-icon "menu" at bounding box center [21, 23] width 18 height 18
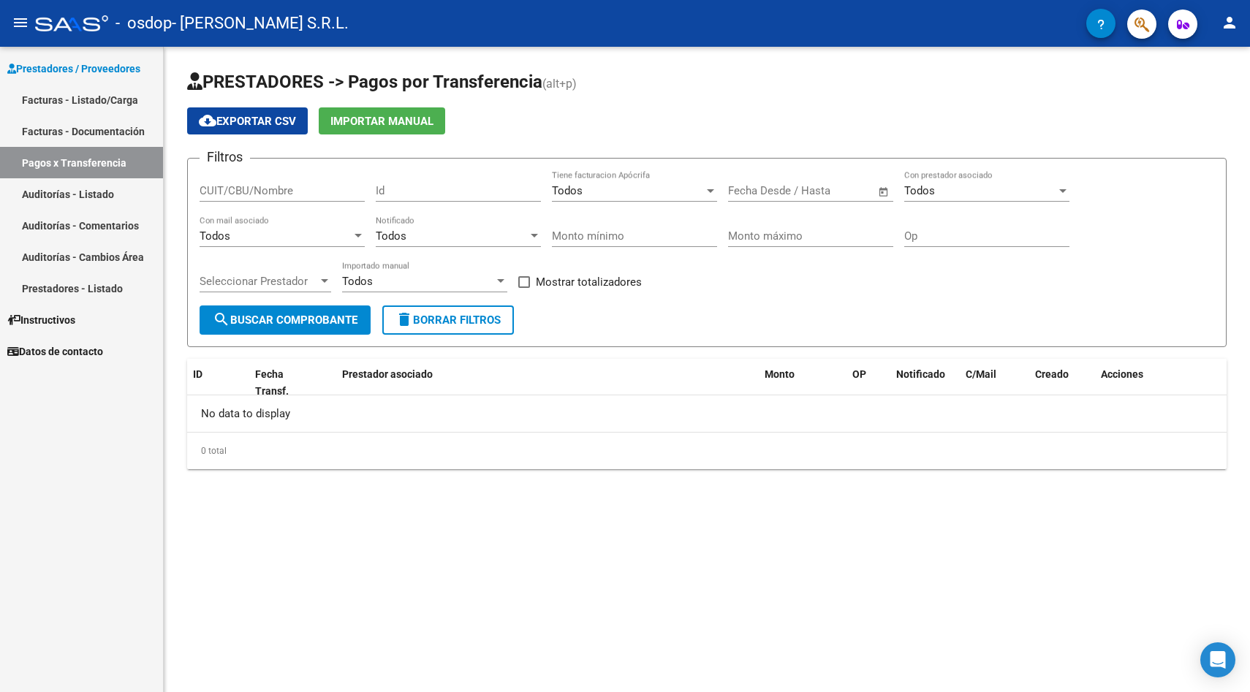
click at [39, 69] on span "Prestadores / Proveedores" at bounding box center [73, 69] width 133 height 16
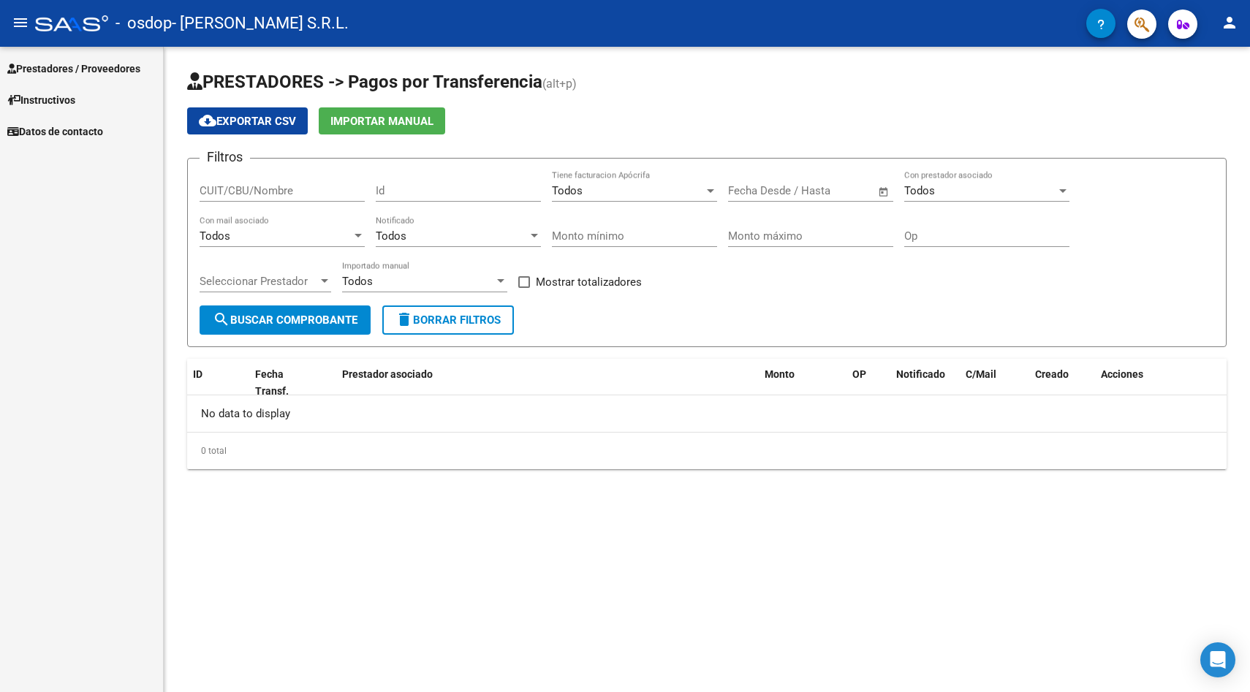
click at [62, 132] on span "Datos de contacto" at bounding box center [55, 132] width 96 height 16
